Goal: Navigation & Orientation: Find specific page/section

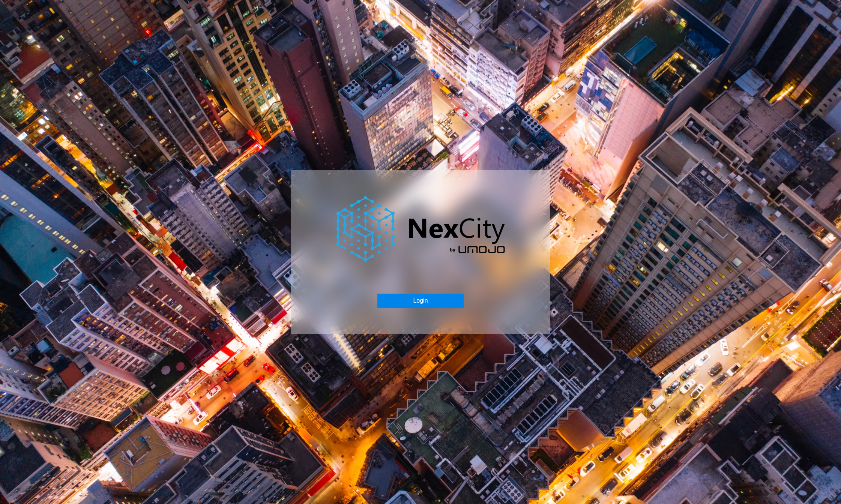
click at [408, 297] on button "Login" at bounding box center [420, 301] width 86 height 14
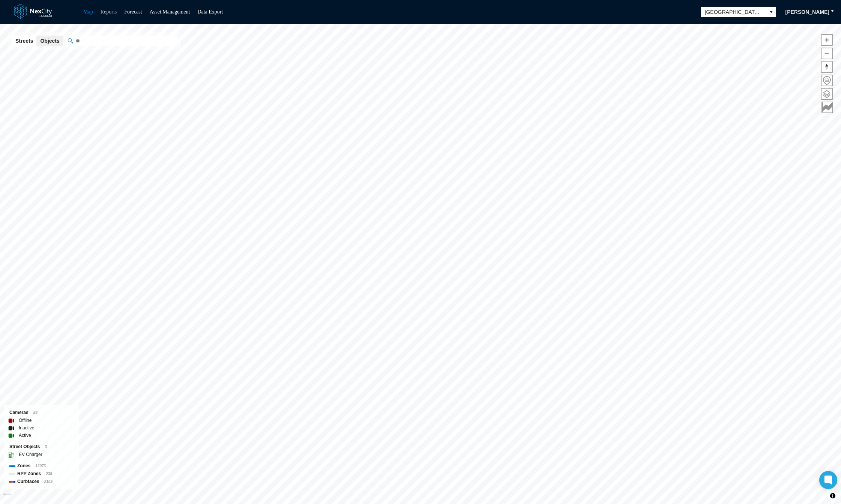
click at [108, 12] on link "Reports" at bounding box center [108, 12] width 16 height 6
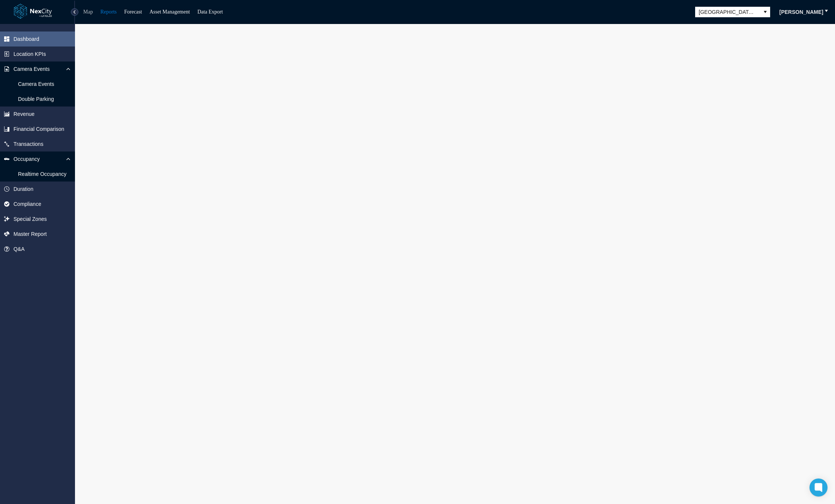
click at [89, 12] on link "Map" at bounding box center [88, 12] width 10 height 6
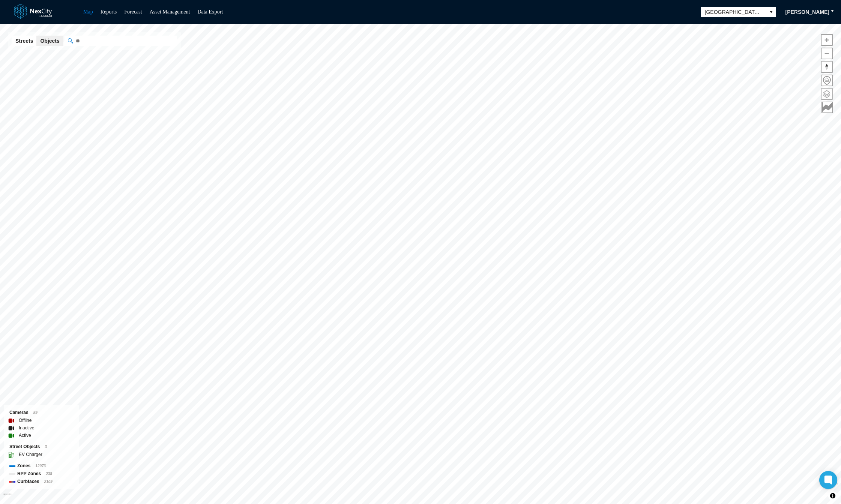
click at [822, 94] on span at bounding box center [826, 93] width 11 height 11
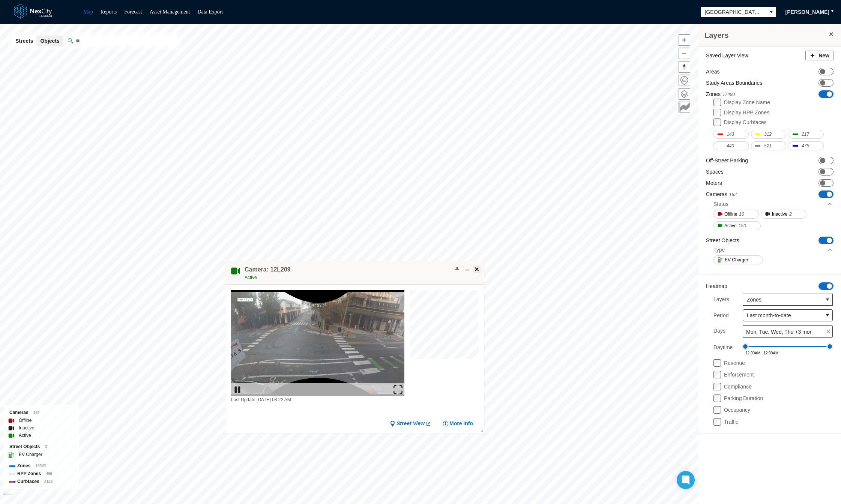
click at [477, 268] on span at bounding box center [477, 269] width 6 height 6
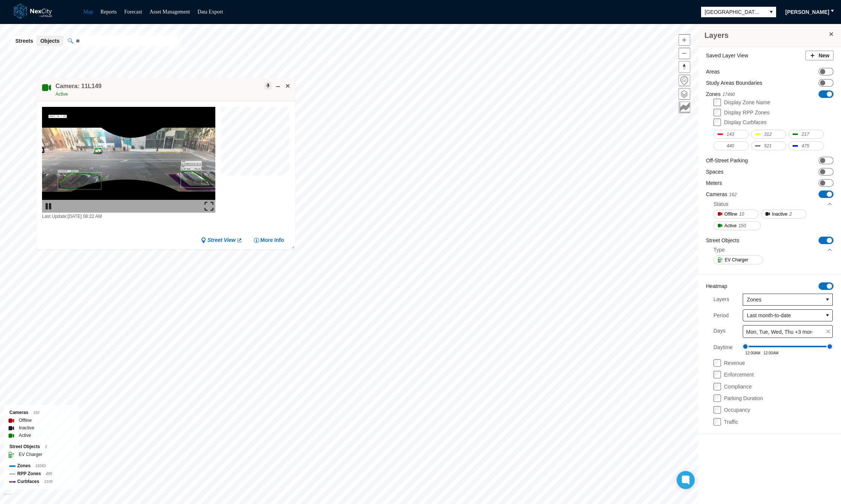
click at [266, 84] on span at bounding box center [268, 86] width 6 height 6
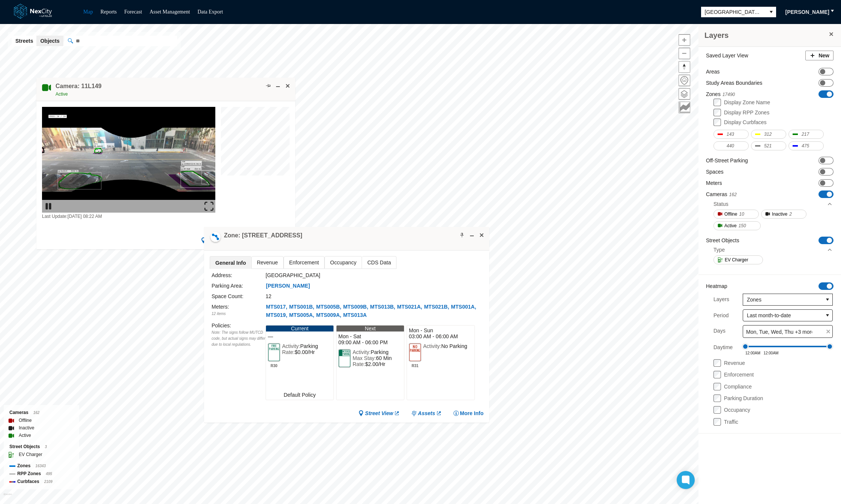
click at [266, 262] on span "Revenue" at bounding box center [267, 262] width 31 height 12
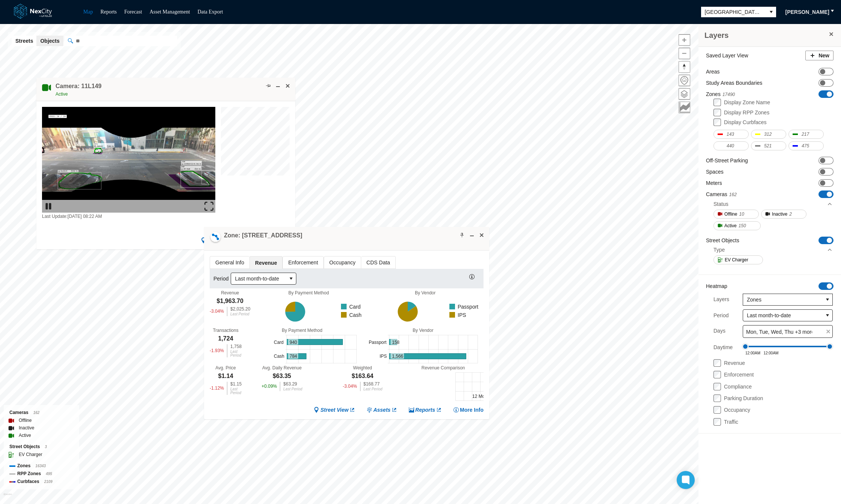
click at [828, 36] on span at bounding box center [831, 34] width 6 height 6
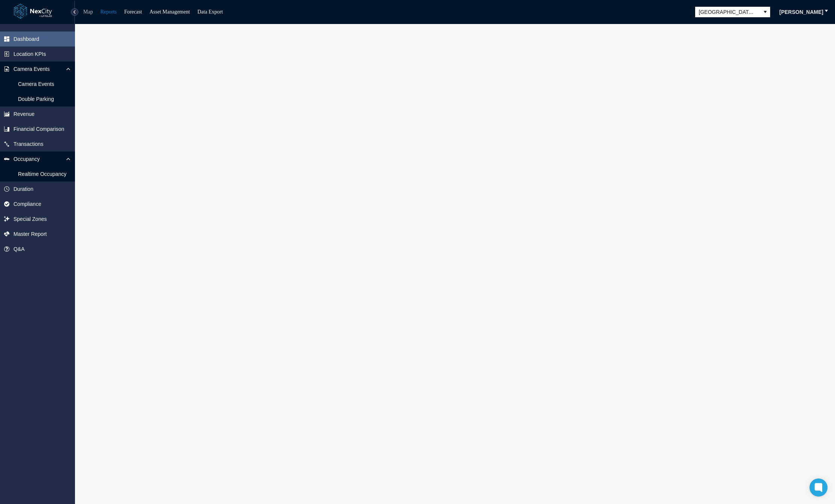
click at [88, 12] on link "Map" at bounding box center [88, 12] width 10 height 6
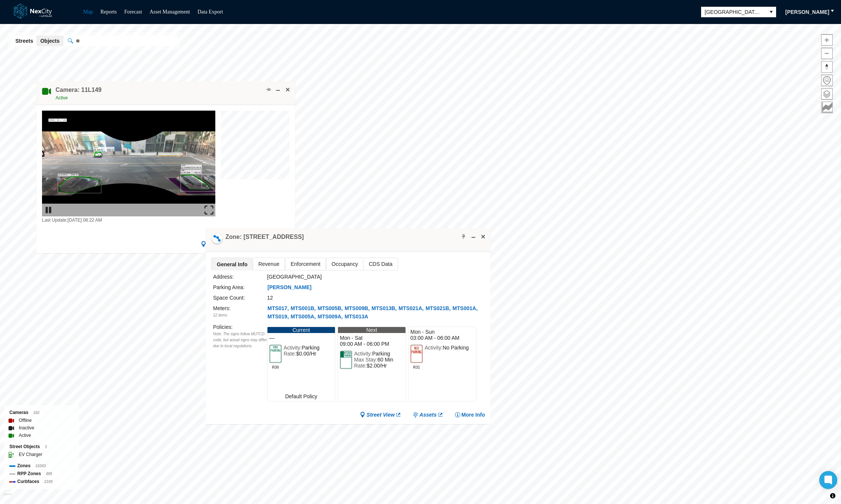
click at [267, 265] on span "Revenue" at bounding box center [268, 264] width 31 height 12
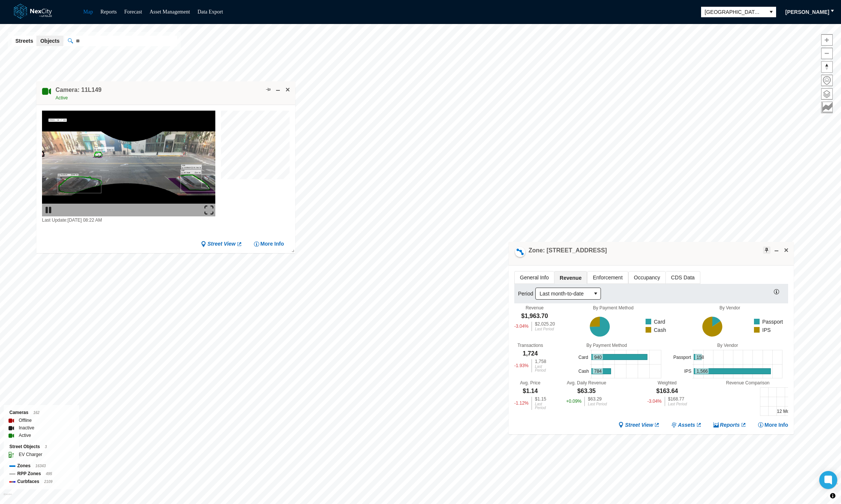
click at [766, 251] on span at bounding box center [766, 250] width 6 height 6
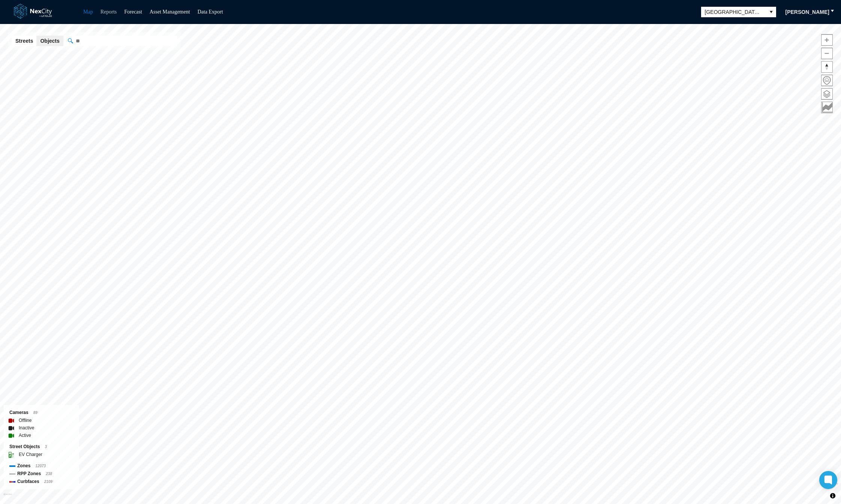
click at [108, 14] on link "Reports" at bounding box center [108, 12] width 16 height 6
